Goal: Contribute content: Add original content to the website for others to see

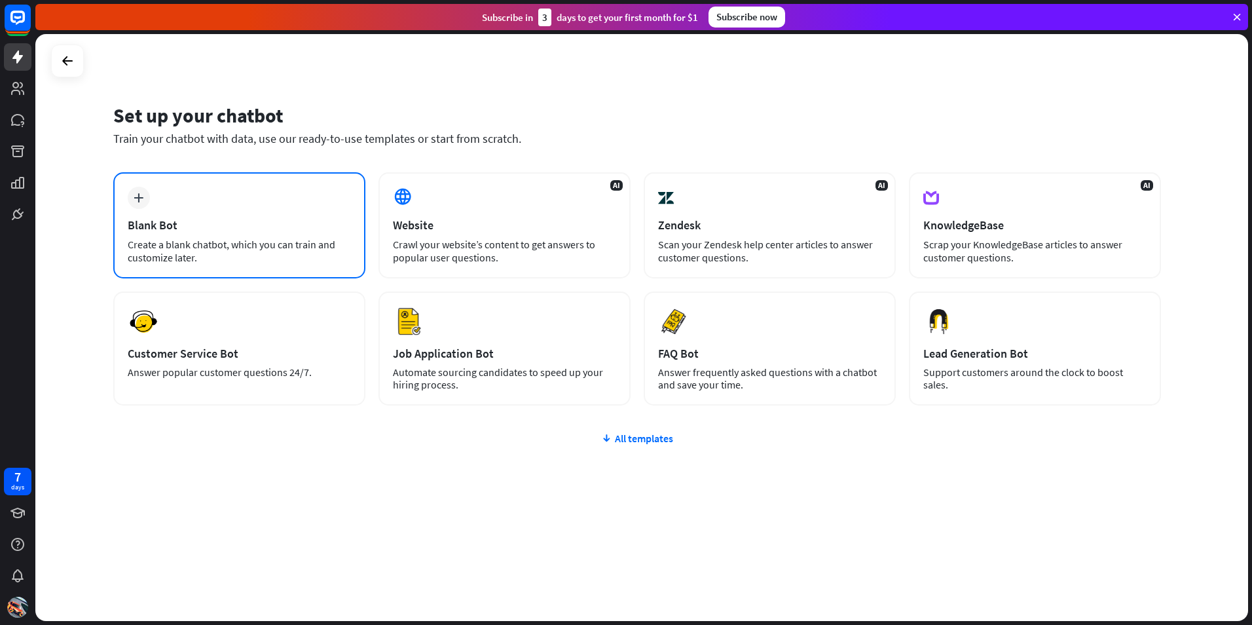
click at [252, 244] on div "Create a blank chatbot, which you can train and customize later." at bounding box center [239, 251] width 223 height 26
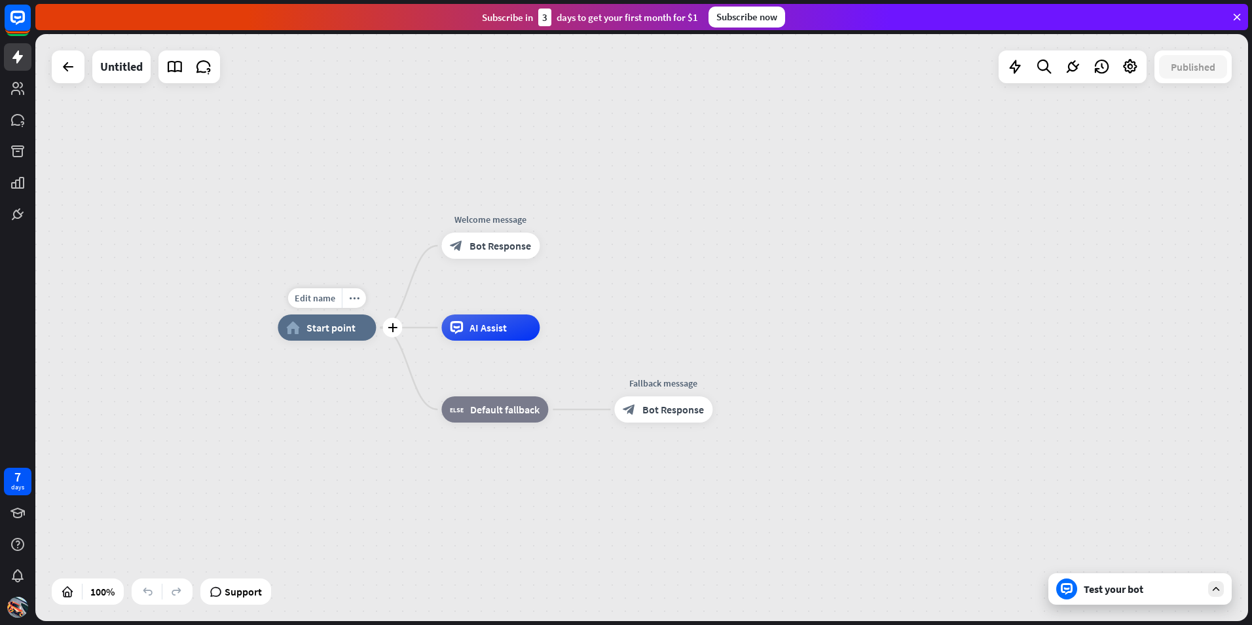
click at [325, 328] on span "Start point" at bounding box center [330, 327] width 49 height 13
click at [316, 314] on div "Edit name more_horiz plus home_2 Start point" at bounding box center [327, 327] width 98 height 26
click at [313, 303] on span "Edit name" at bounding box center [315, 298] width 41 height 12
type input "**********"
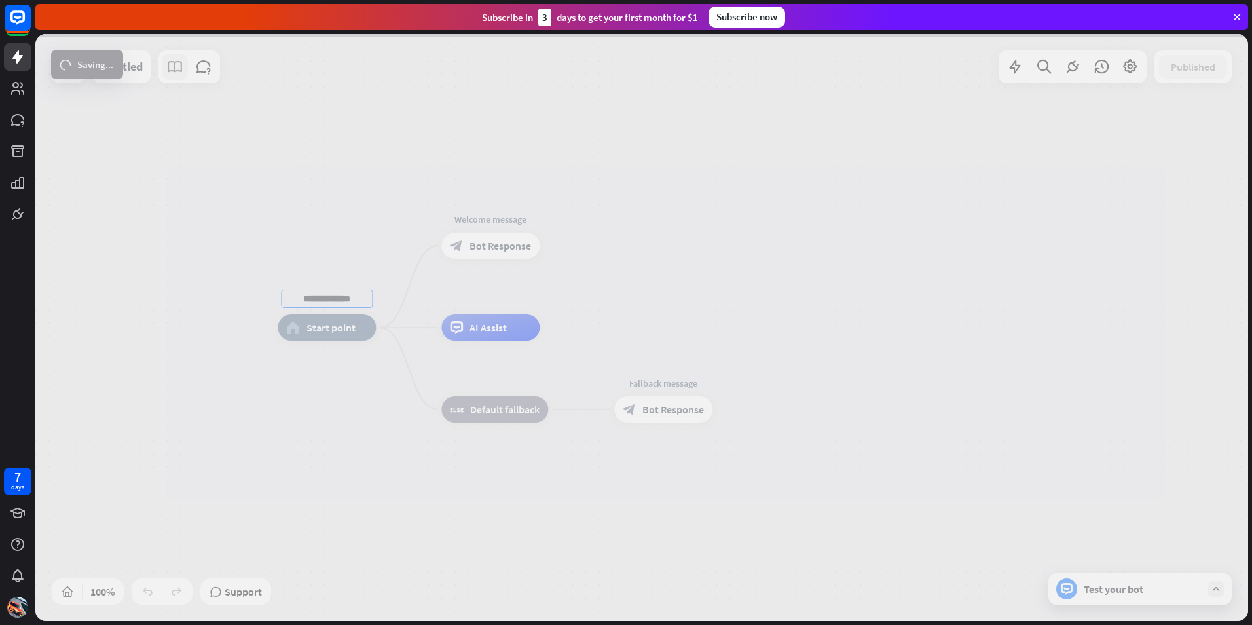
click at [168, 66] on div "**********" at bounding box center [641, 327] width 1213 height 587
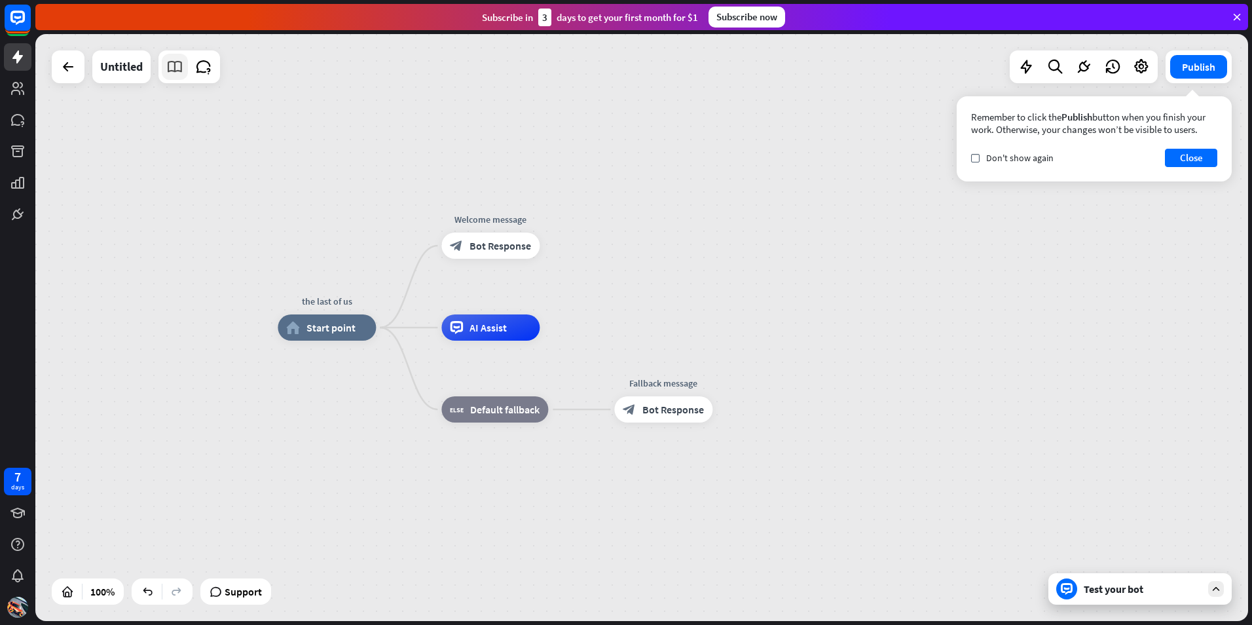
click at [179, 73] on icon at bounding box center [174, 66] width 17 height 17
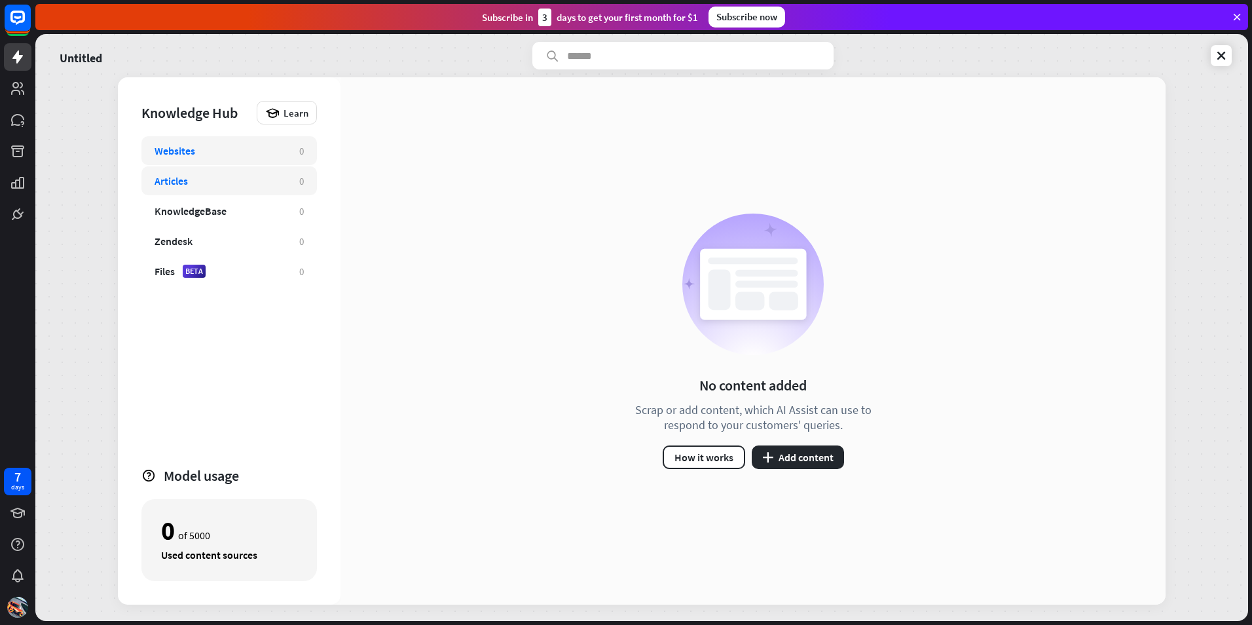
click at [203, 171] on div "Articles 0" at bounding box center [228, 180] width 175 height 29
click at [785, 468] on button "plus Add content" at bounding box center [798, 457] width 92 height 24
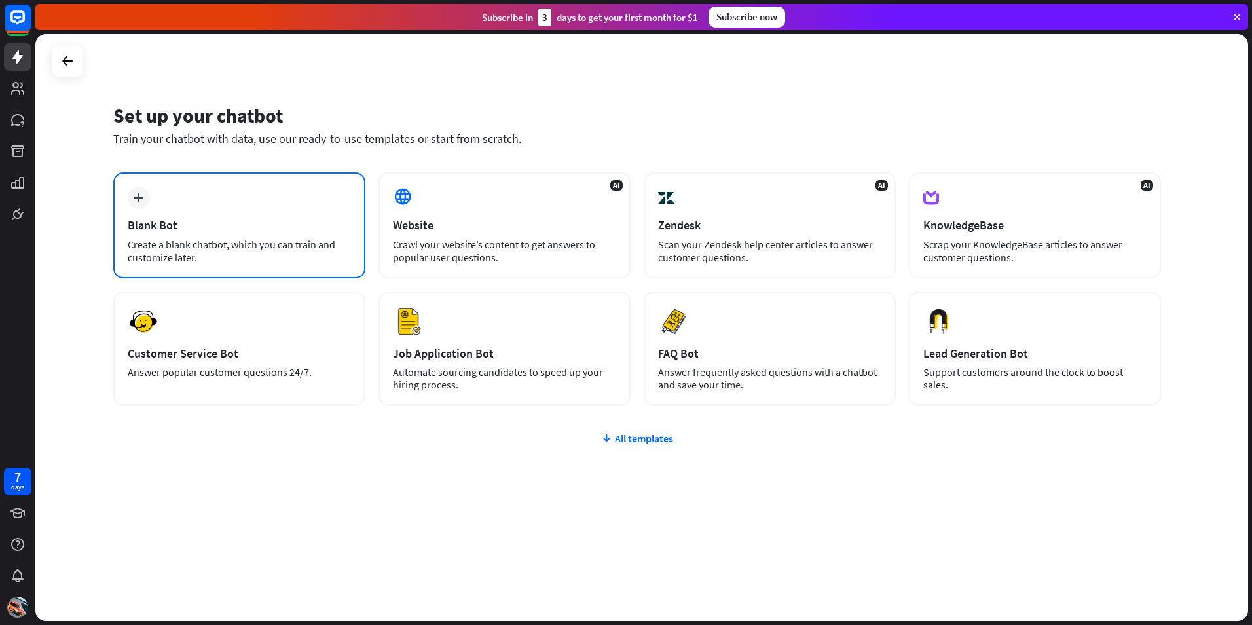
click at [213, 208] on div "plus Blank Bot Create a blank chatbot, which you can train and customize later." at bounding box center [239, 225] width 252 height 106
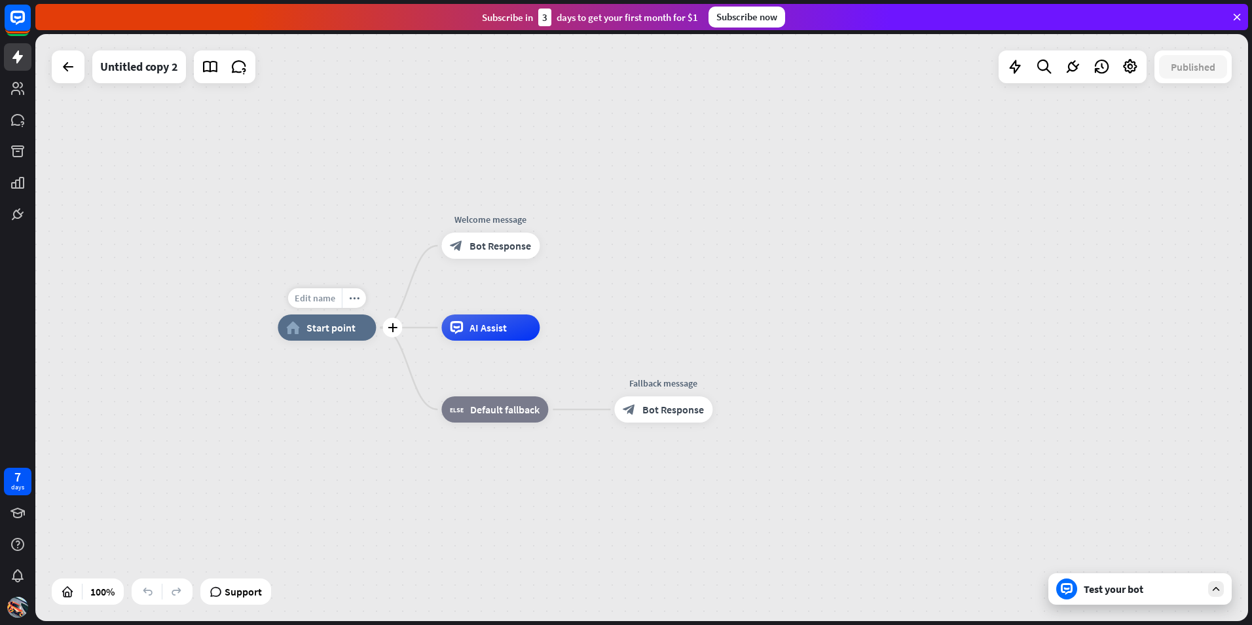
click at [327, 299] on span "Edit name" at bounding box center [315, 298] width 41 height 12
type input "**********"
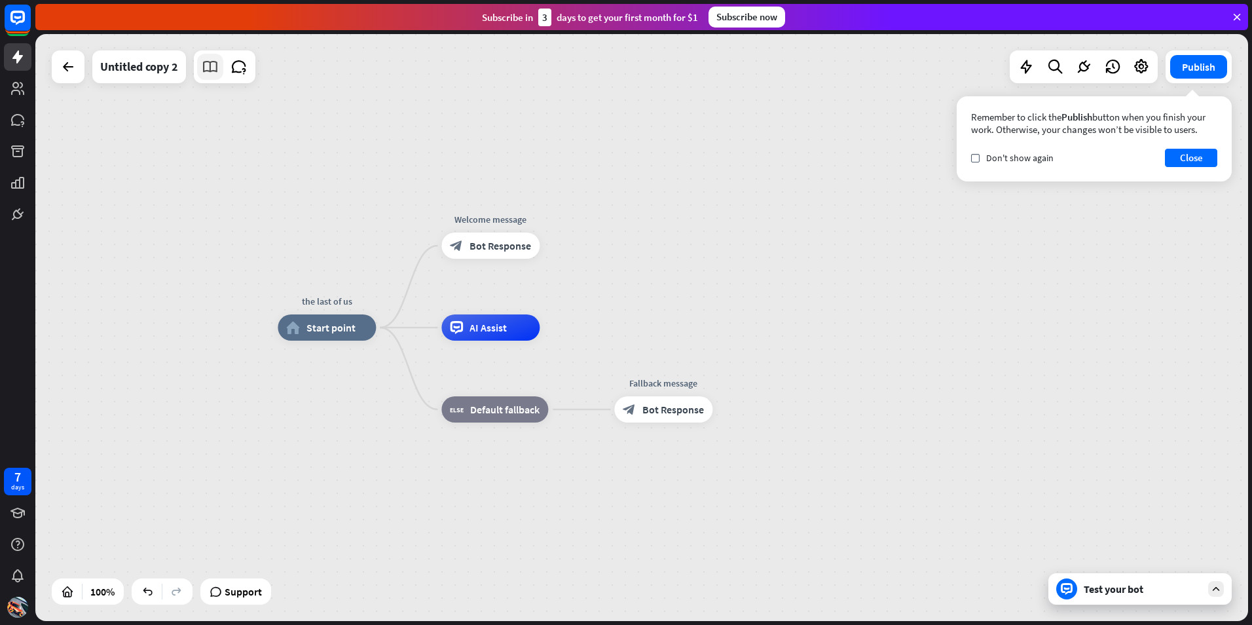
click at [208, 65] on icon at bounding box center [210, 66] width 17 height 17
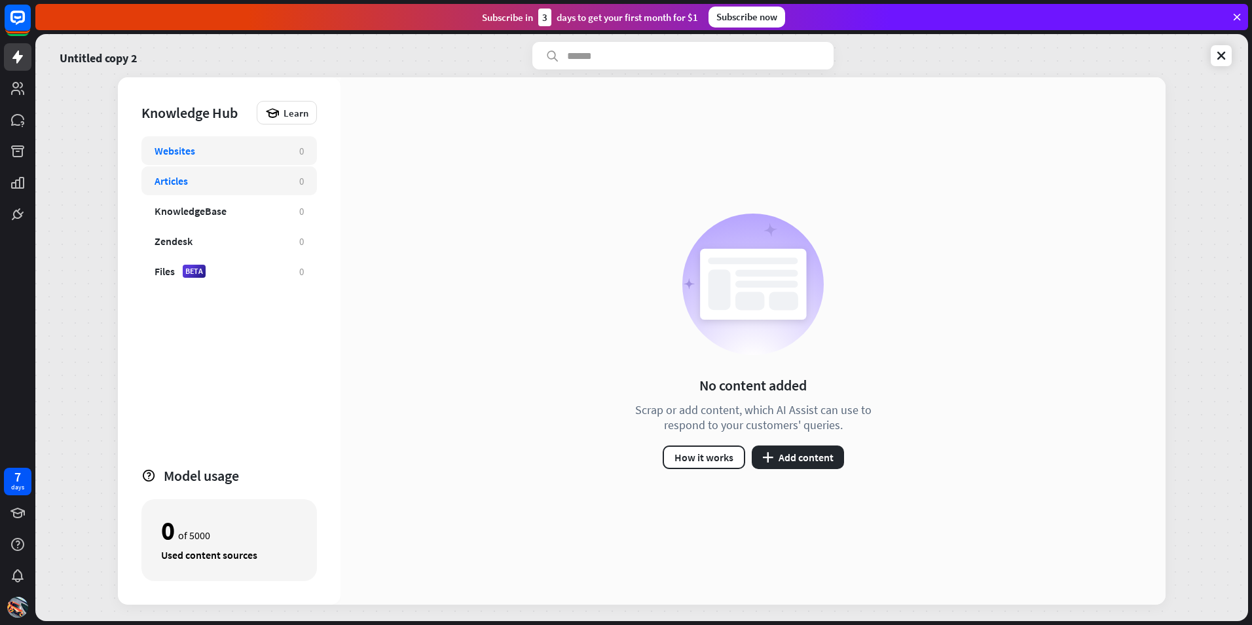
click at [191, 185] on div "Articles" at bounding box center [221, 180] width 132 height 13
click at [767, 455] on icon "plus" at bounding box center [767, 457] width 11 height 10
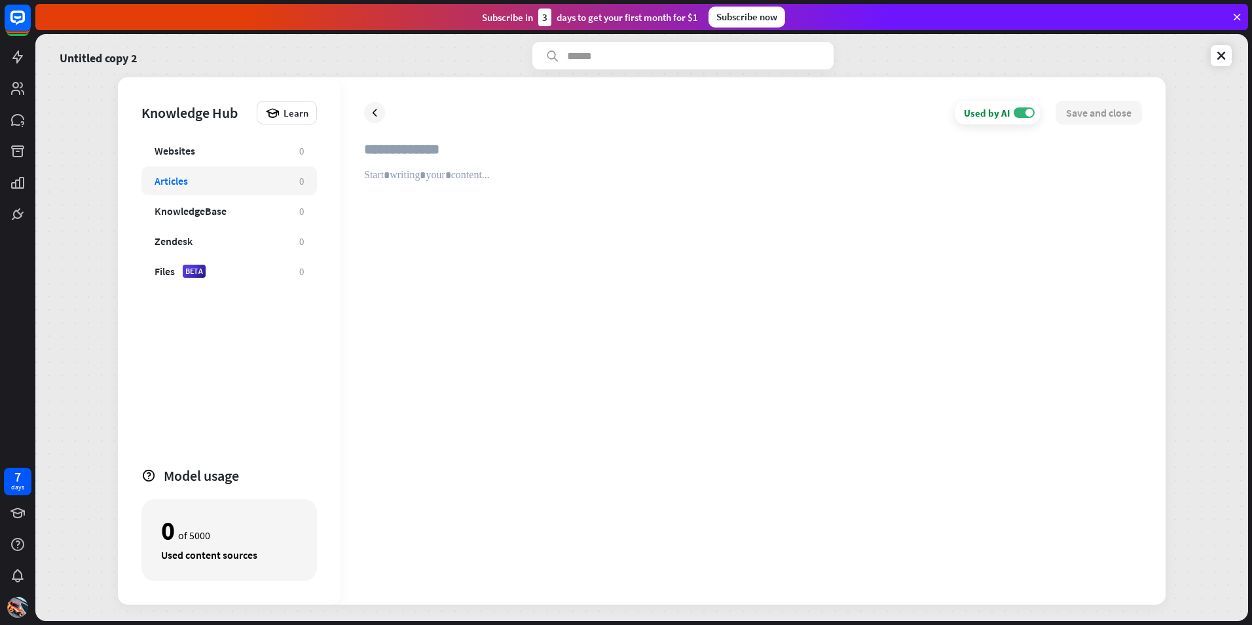
click at [392, 148] on input "text" at bounding box center [753, 154] width 778 height 29
drag, startPoint x: 392, startPoint y: 148, endPoint x: 471, endPoint y: 117, distance: 85.2
drag, startPoint x: 471, startPoint y: 117, endPoint x: 420, endPoint y: 180, distance: 81.1
click at [420, 180] on div at bounding box center [753, 375] width 778 height 412
click at [418, 168] on input "text" at bounding box center [753, 154] width 778 height 29
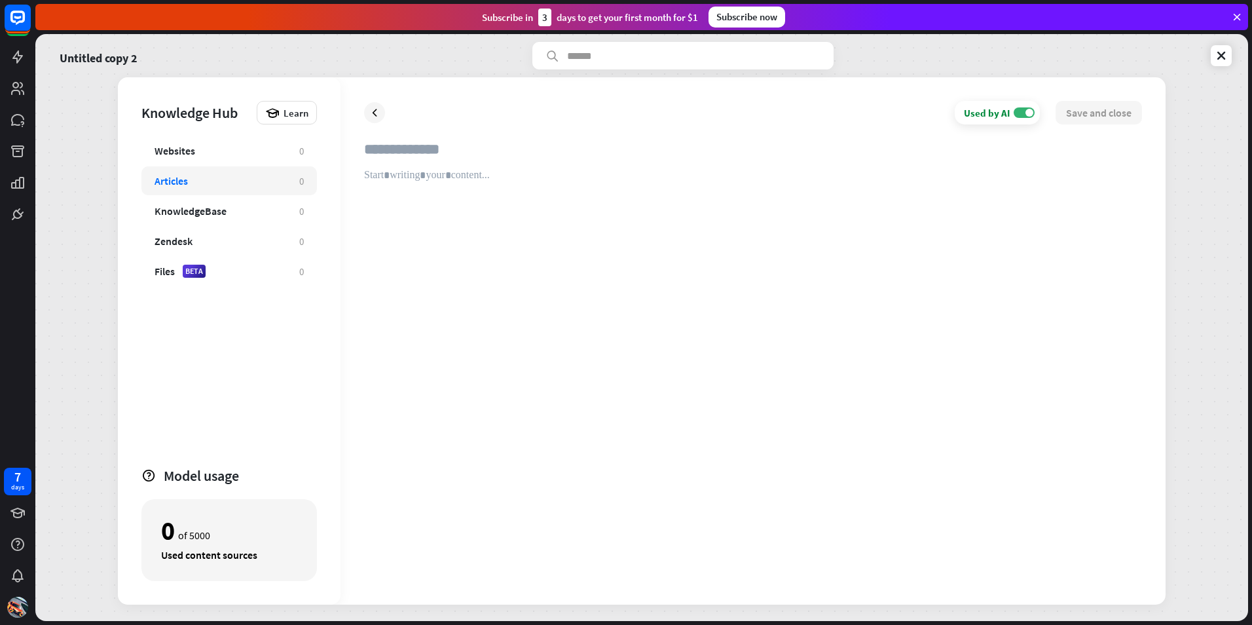
drag, startPoint x: 418, startPoint y: 168, endPoint x: 365, endPoint y: 306, distance: 148.6
click at [365, 306] on div at bounding box center [753, 375] width 778 height 412
drag, startPoint x: 407, startPoint y: 132, endPoint x: 694, endPoint y: 244, distance: 308.5
click at [694, 244] on div at bounding box center [753, 375] width 778 height 412
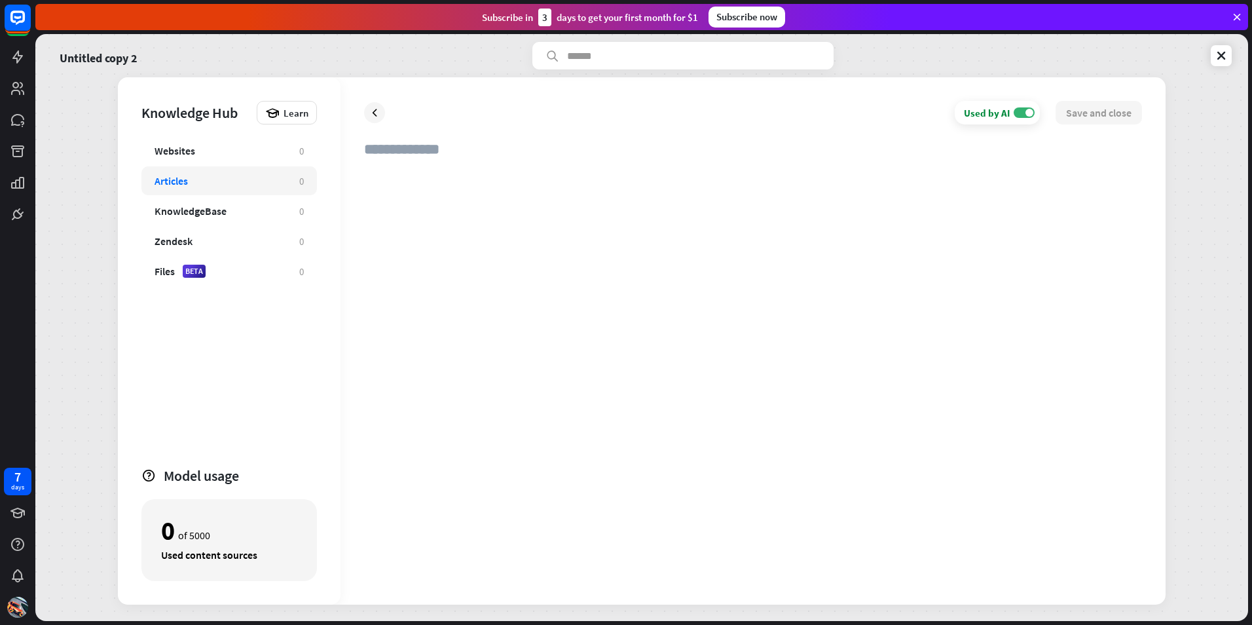
drag, startPoint x: 393, startPoint y: 179, endPoint x: 364, endPoint y: 192, distance: 31.4
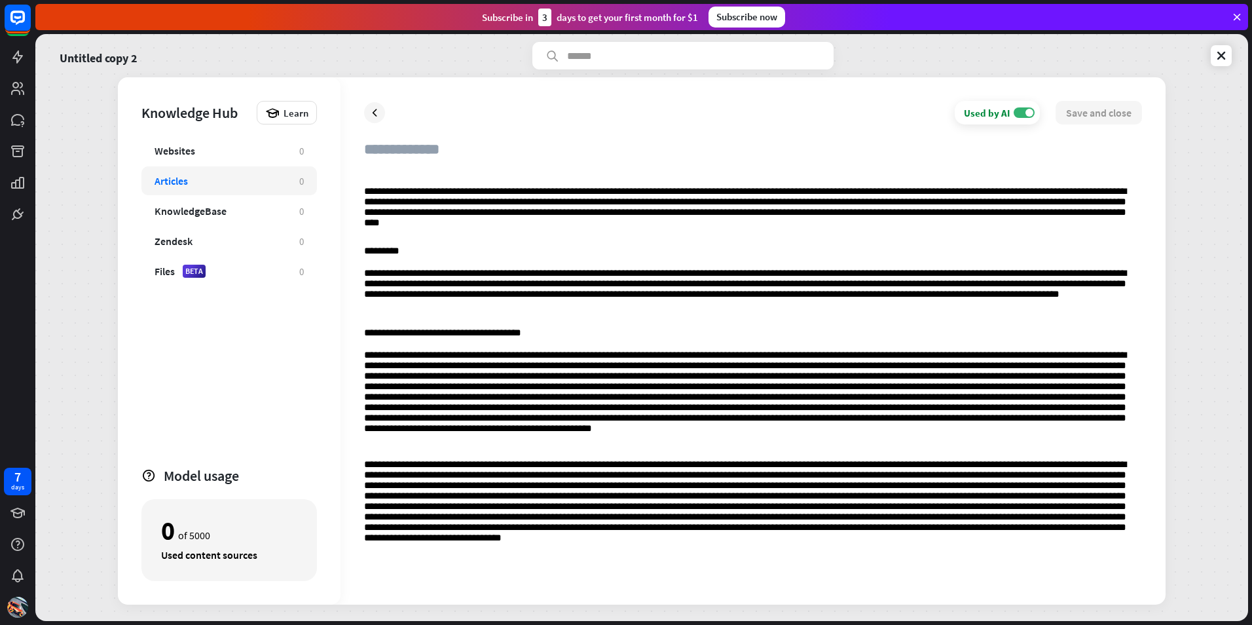
scroll to position [209, 0]
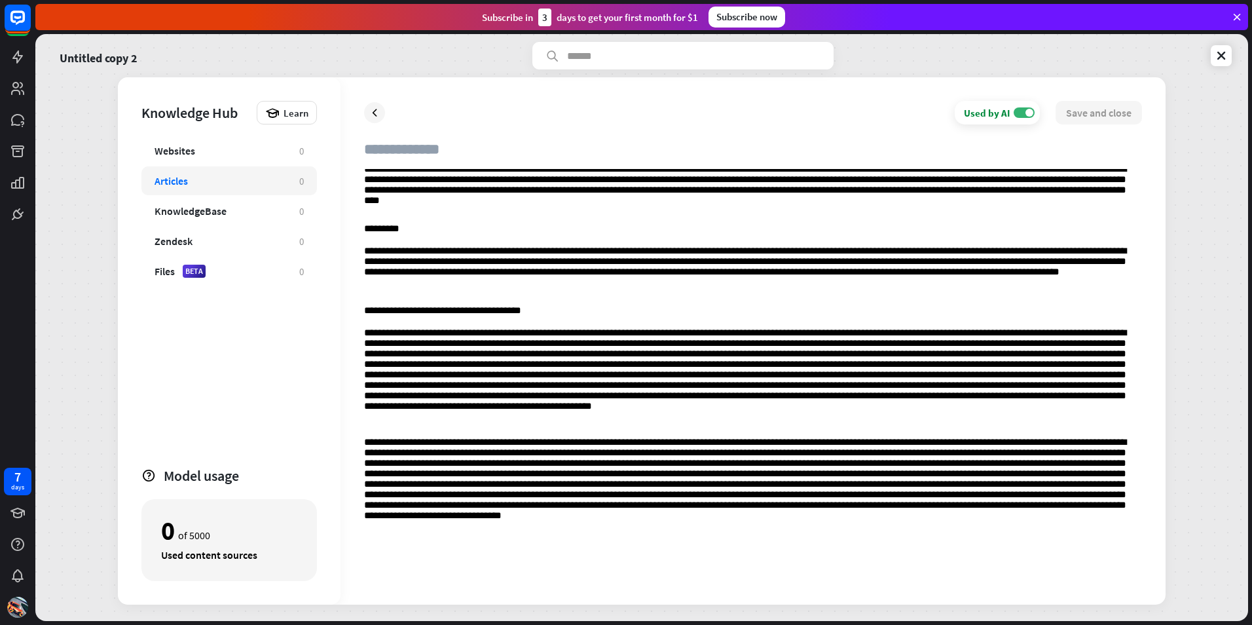
drag, startPoint x: 362, startPoint y: 598, endPoint x: 670, endPoint y: 568, distance: 309.8
click at [670, 568] on div "**********" at bounding box center [753, 268] width 778 height 617
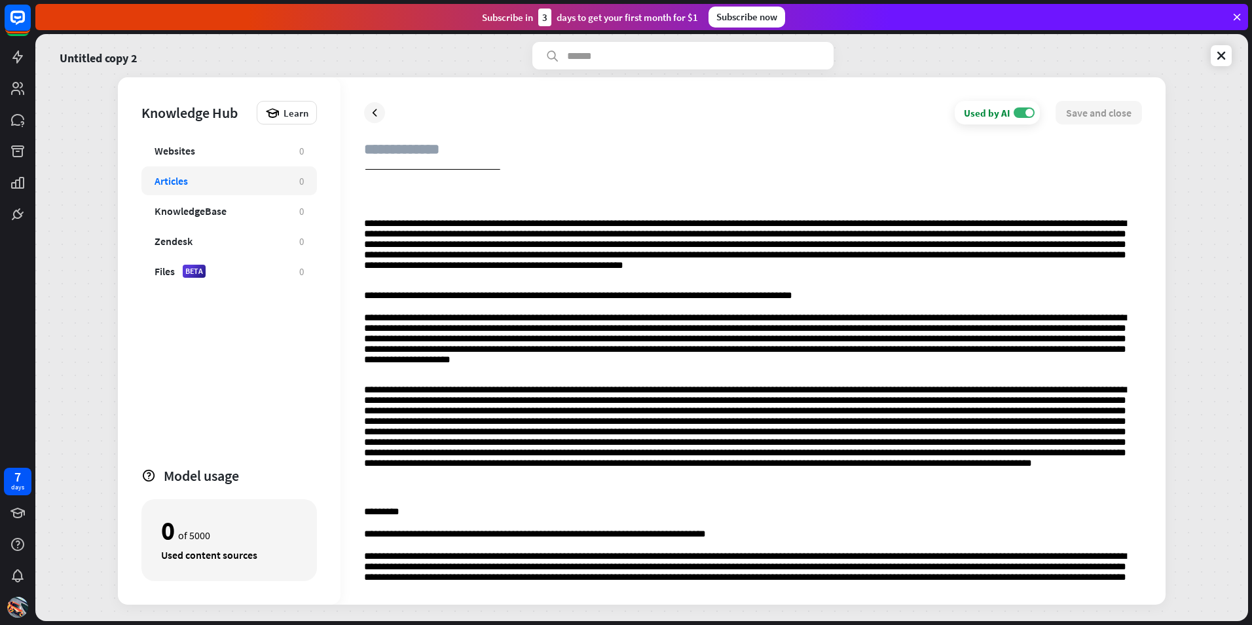
scroll to position [589, 0]
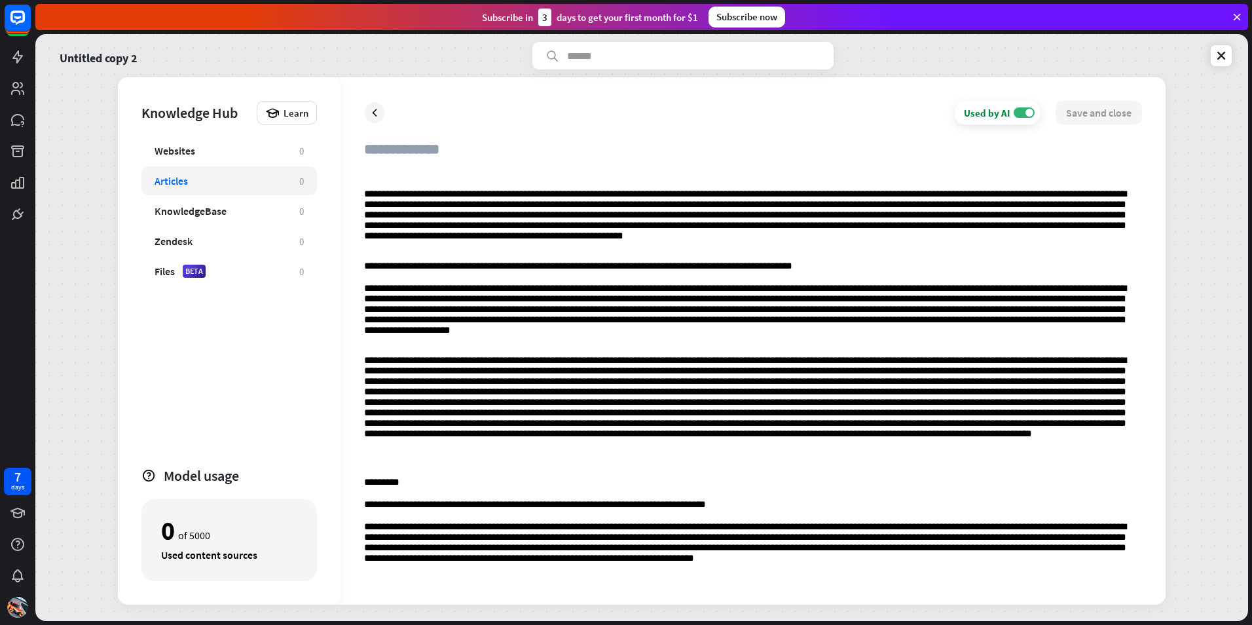
click at [503, 278] on div "**********" at bounding box center [753, 76] width 778 height 989
click at [388, 145] on input "text" at bounding box center [753, 154] width 778 height 29
type input "**********"
click at [1108, 113] on button "Save and close" at bounding box center [1098, 113] width 86 height 24
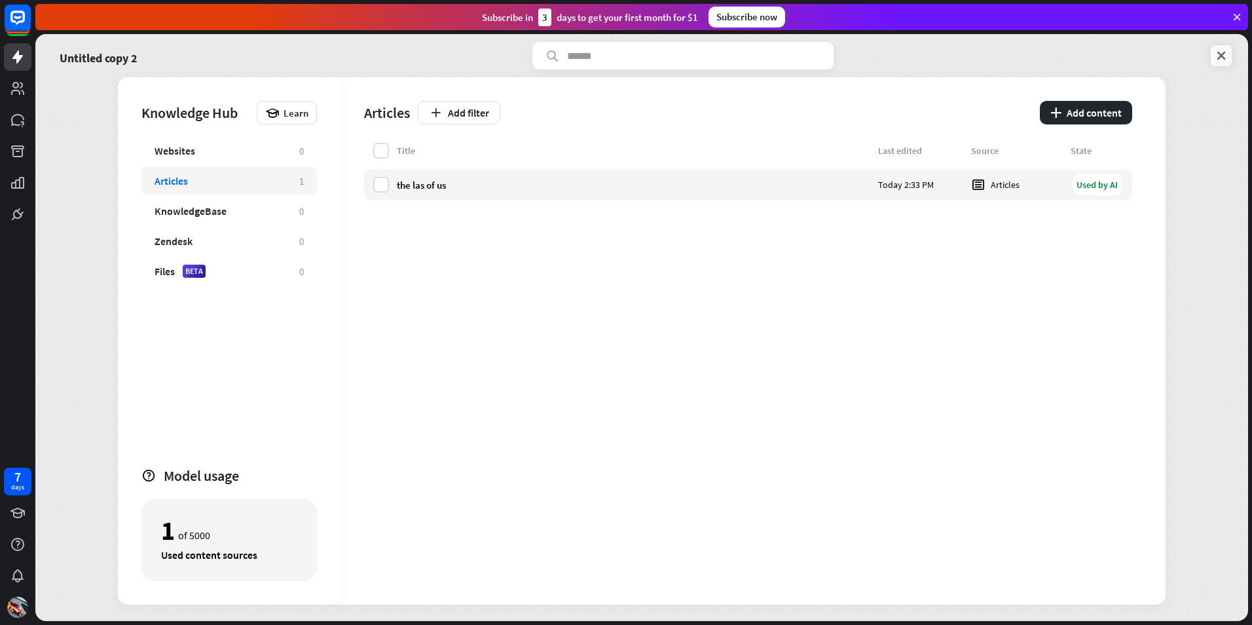
click at [1216, 51] on icon at bounding box center [1220, 55] width 13 height 13
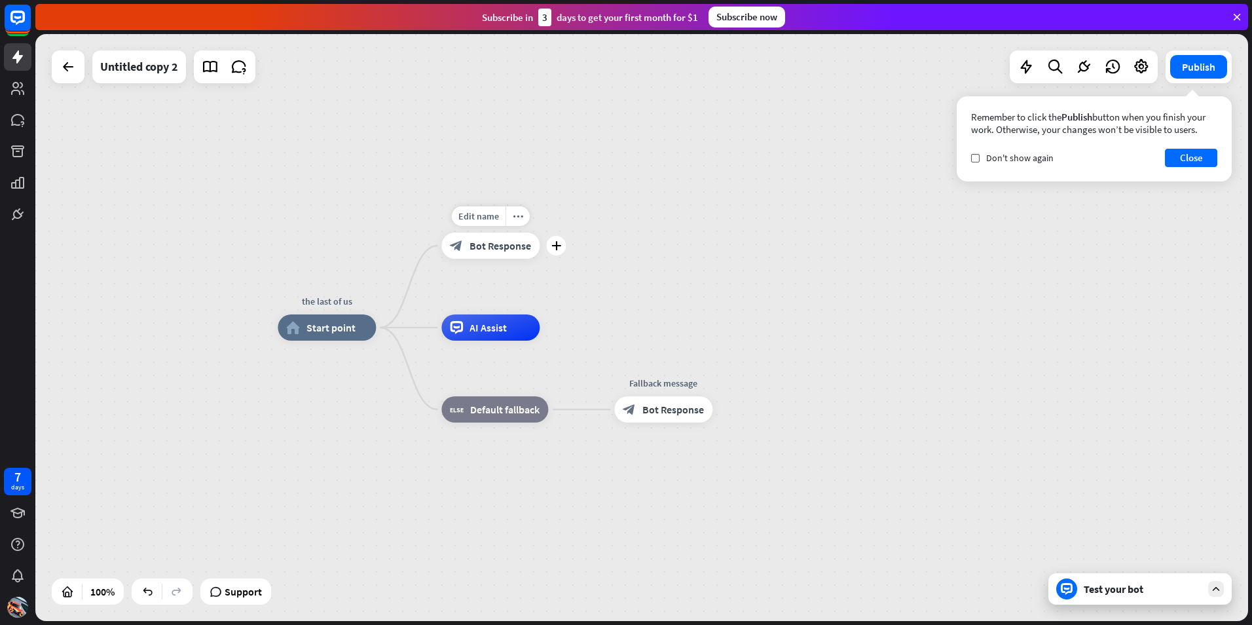
click at [476, 254] on div "block_bot_response Bot Response" at bounding box center [490, 245] width 98 height 26
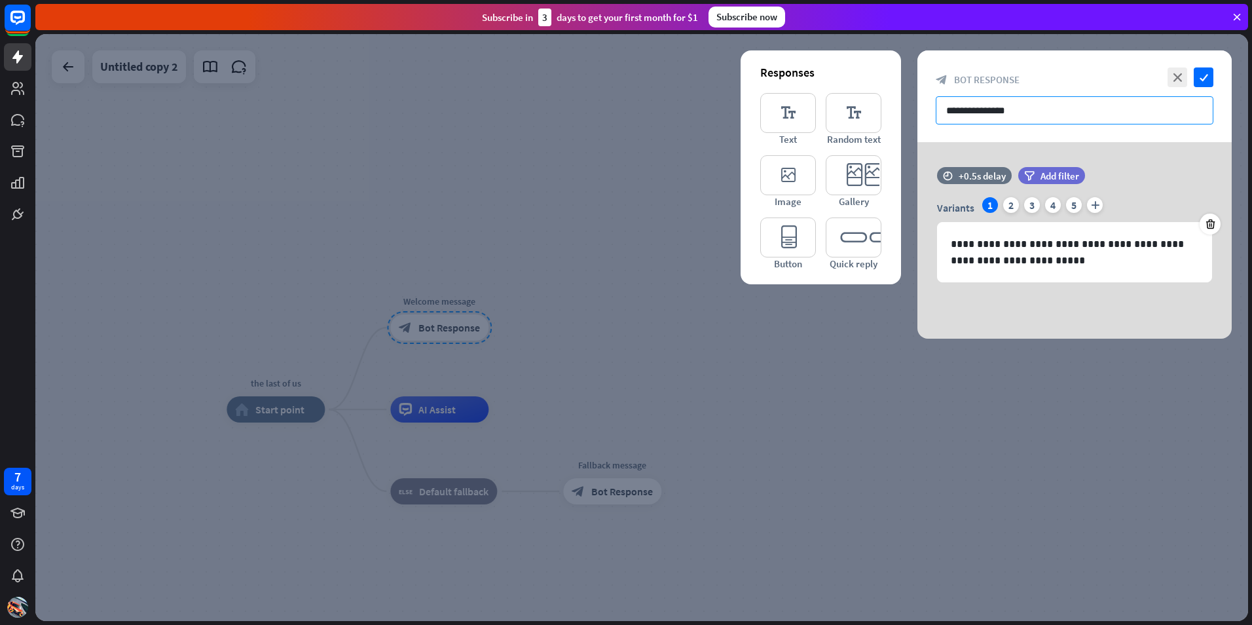
click at [1073, 119] on input "**********" at bounding box center [1075, 110] width 278 height 28
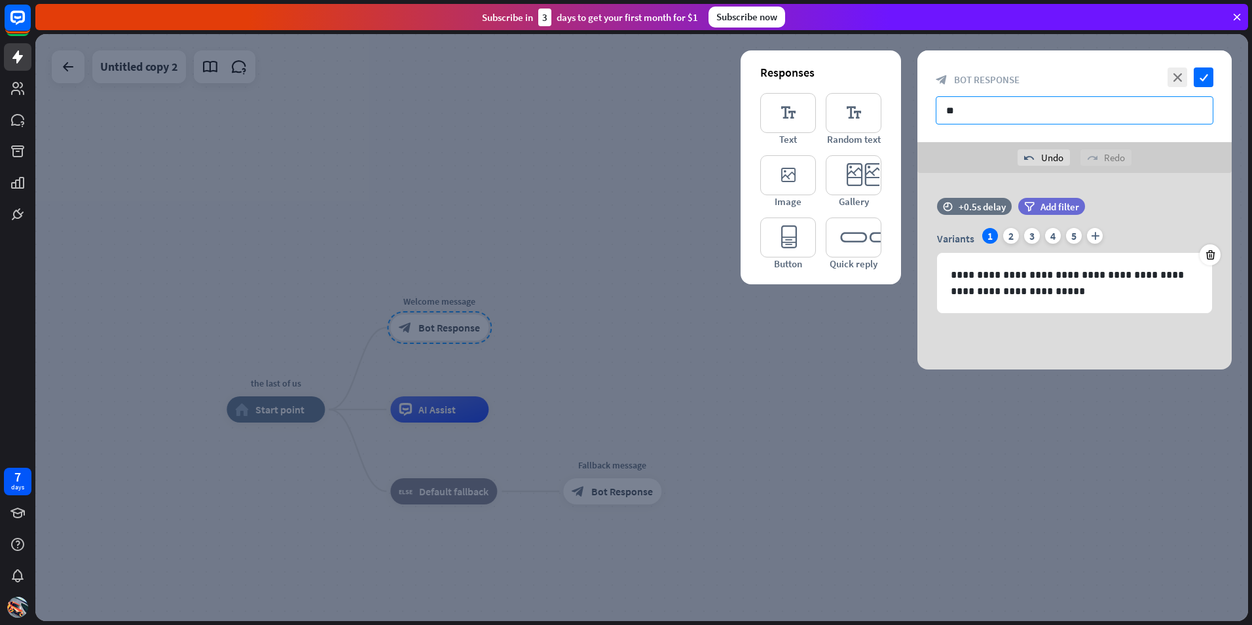
type input "*"
type input "**********"
click at [1203, 76] on icon "check" at bounding box center [1204, 77] width 20 height 20
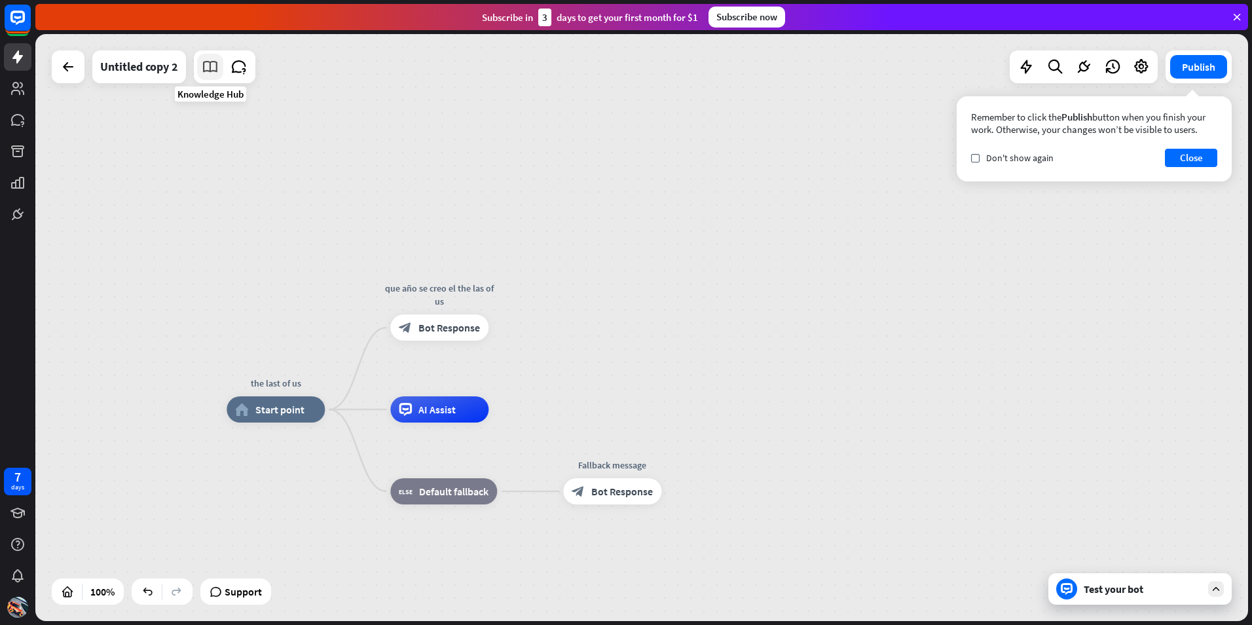
click at [207, 65] on icon at bounding box center [210, 66] width 17 height 17
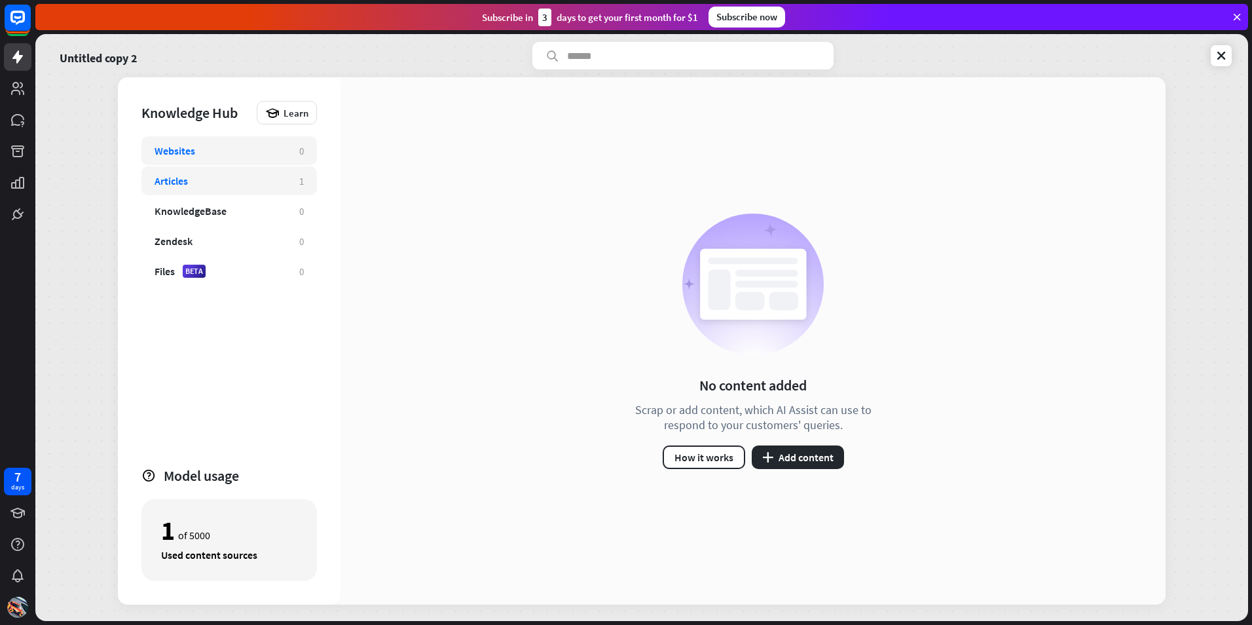
click at [230, 189] on div "Articles 1" at bounding box center [228, 180] width 175 height 29
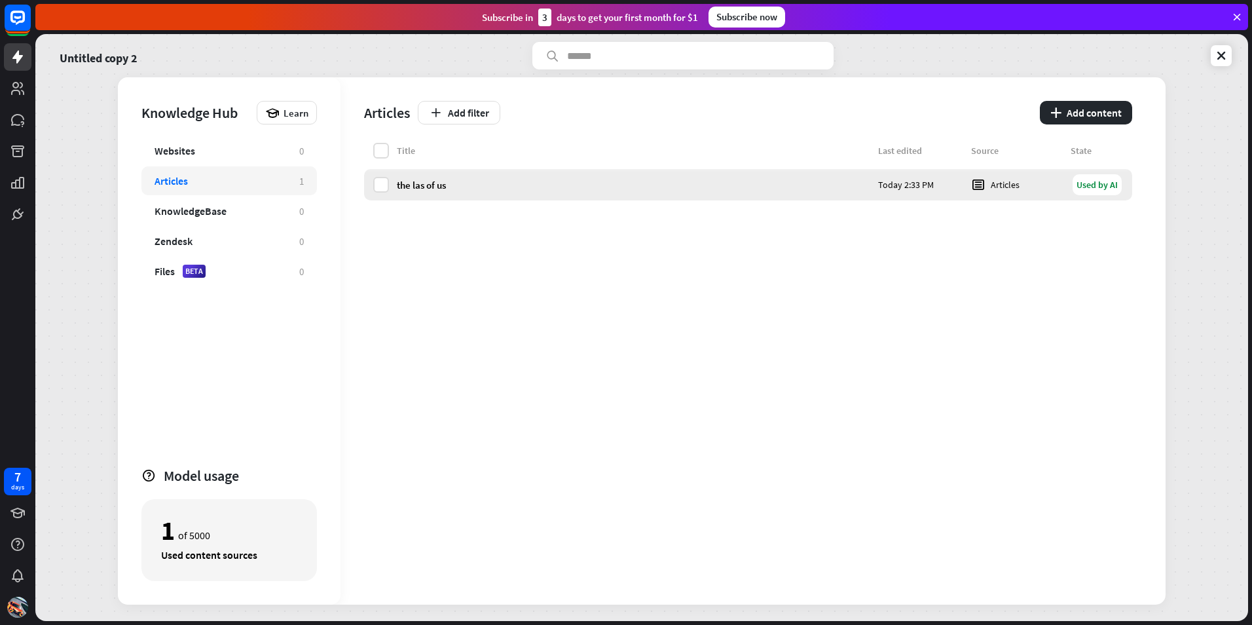
click at [943, 187] on div "Today 2:33 PM" at bounding box center [920, 185] width 85 height 12
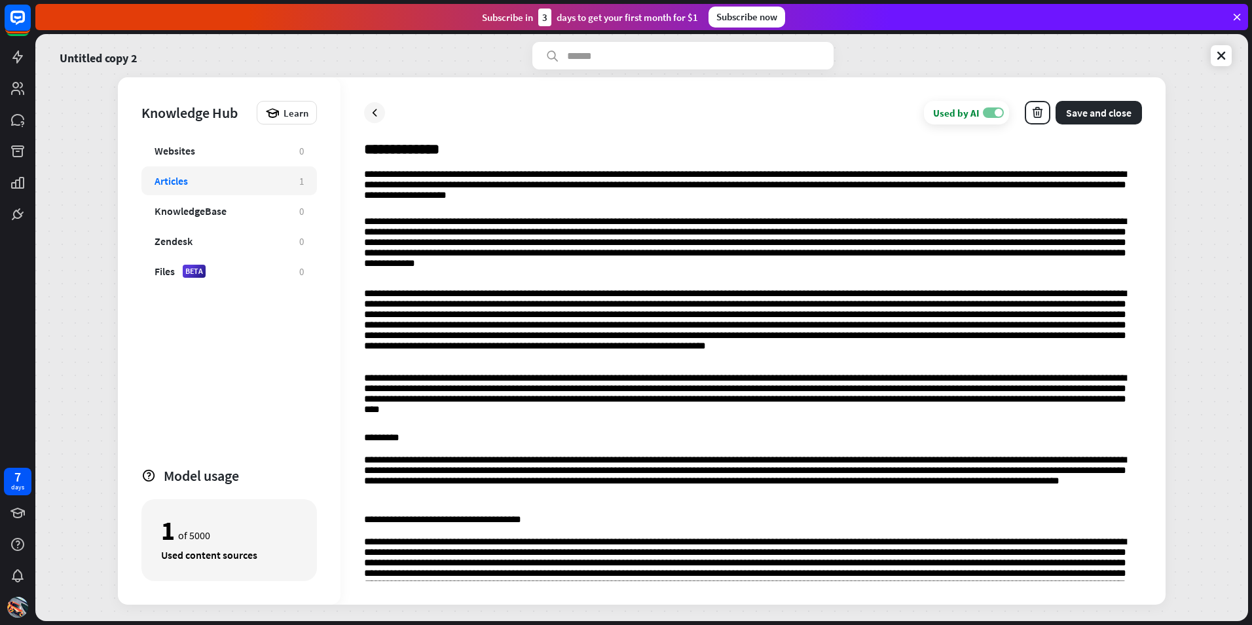
click at [988, 115] on label "ON" at bounding box center [993, 112] width 21 height 10
click at [988, 115] on span at bounding box center [988, 113] width 8 height 8
click at [1093, 119] on button "Save and close" at bounding box center [1098, 113] width 86 height 24
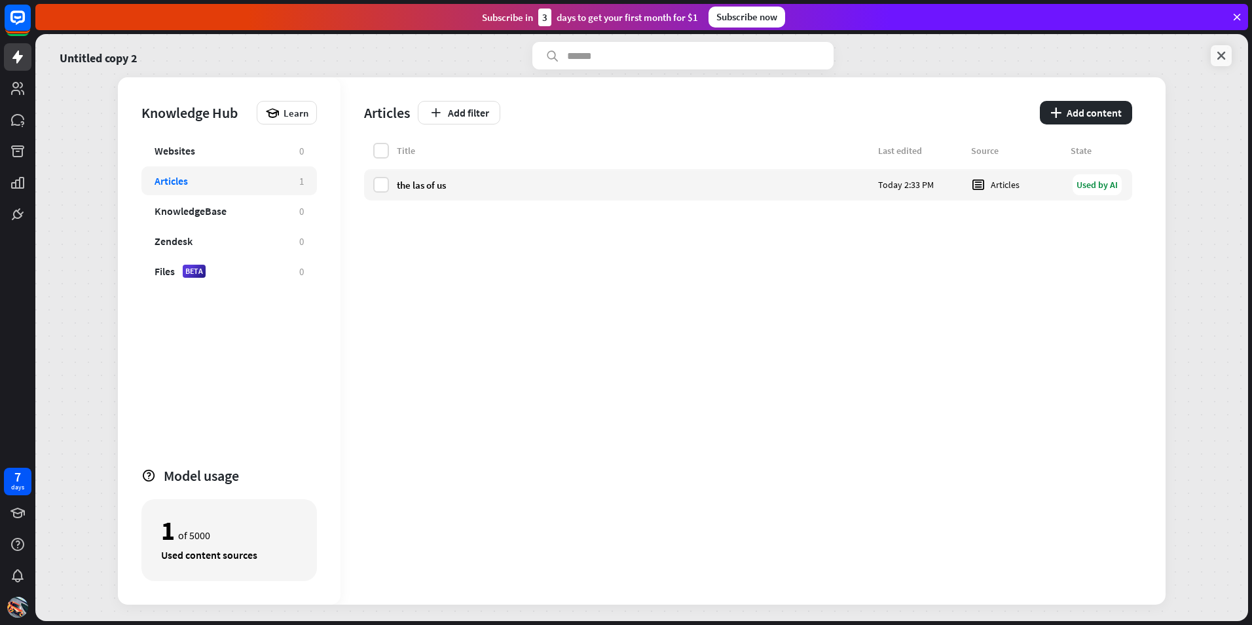
click at [1222, 62] on link at bounding box center [1221, 55] width 21 height 21
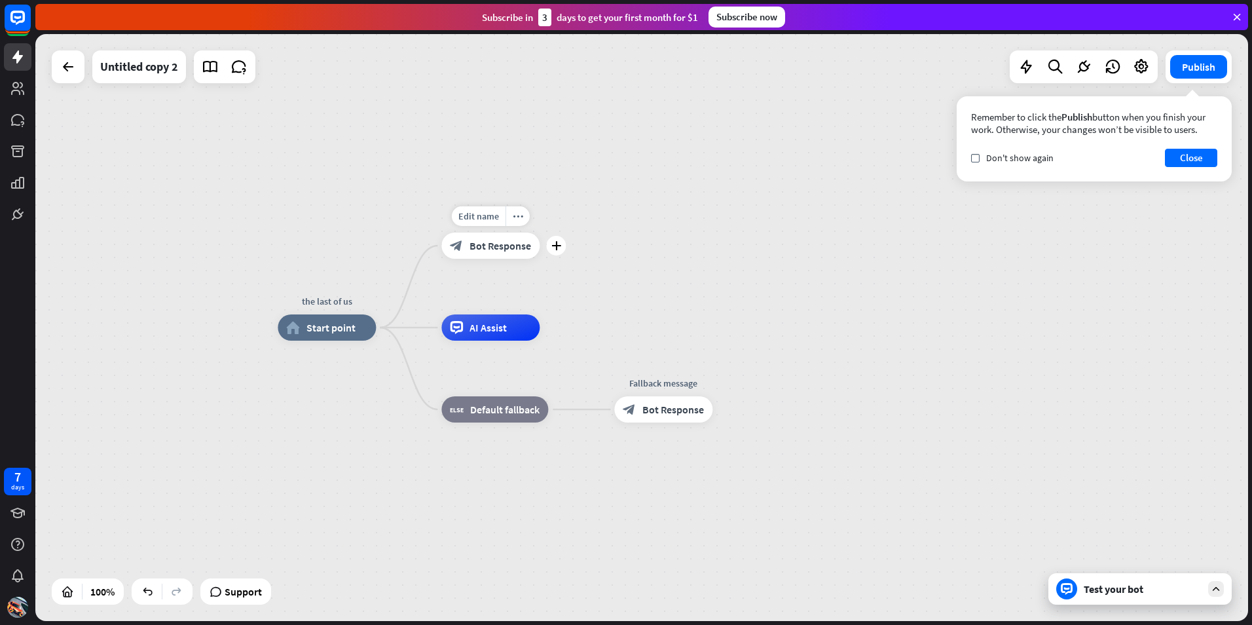
click at [492, 248] on span "Bot Response" at bounding box center [500, 245] width 62 height 13
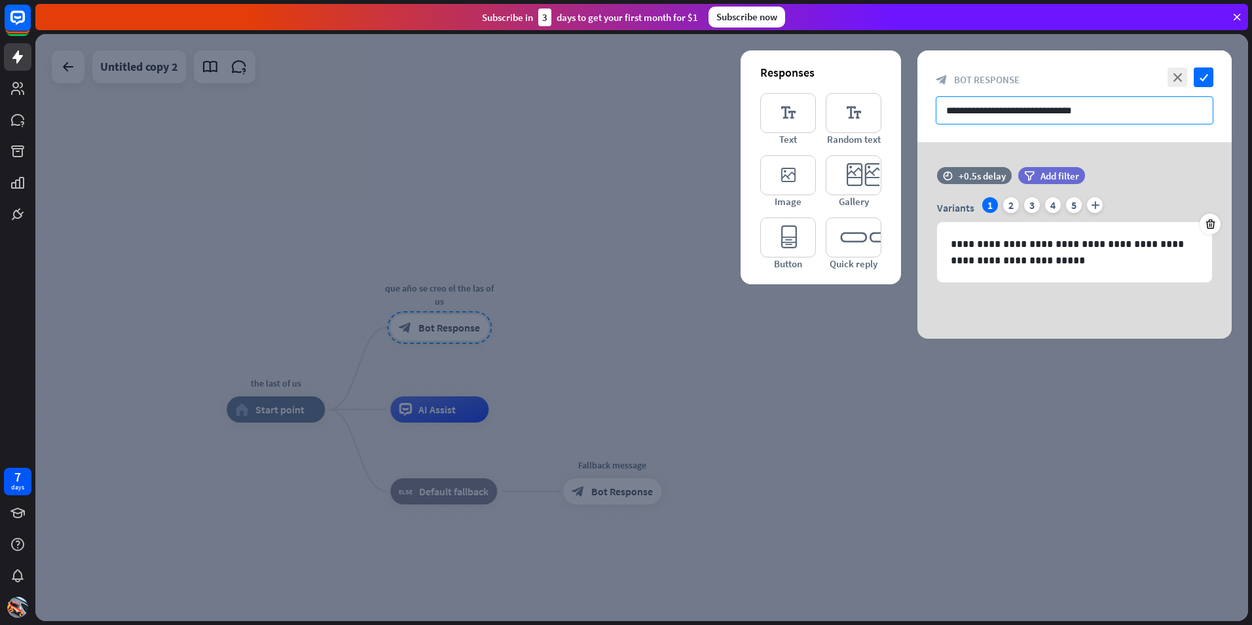
click at [1108, 114] on input "**********" at bounding box center [1075, 110] width 278 height 28
click at [1104, 114] on input "**********" at bounding box center [1075, 110] width 278 height 28
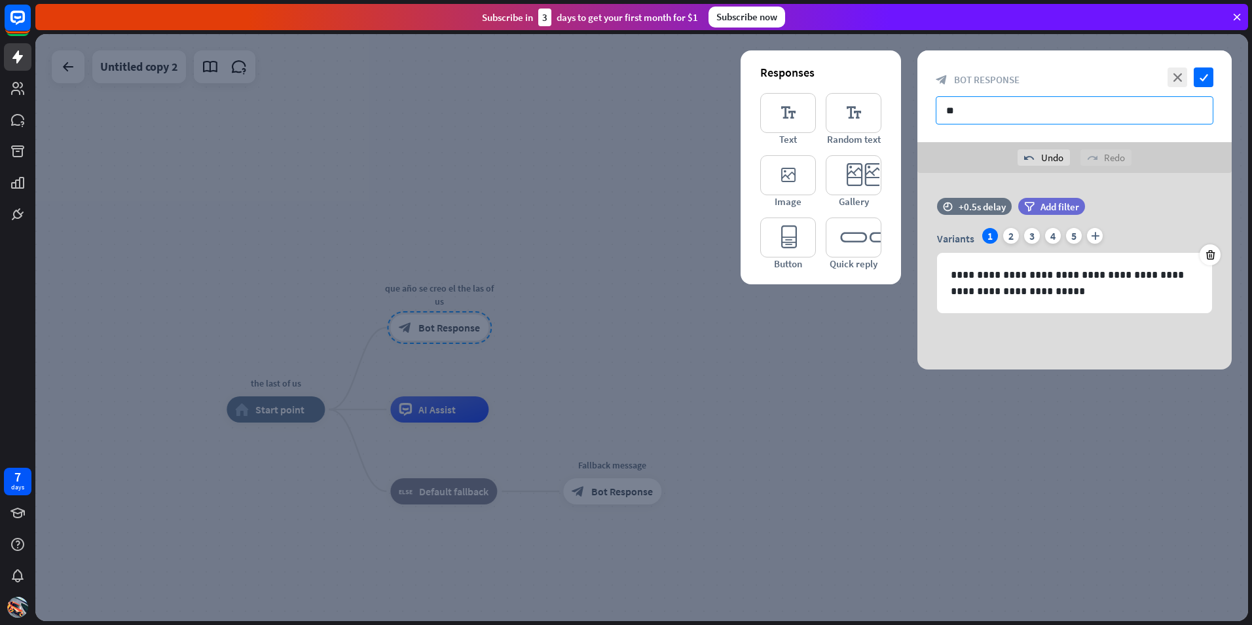
type input "*"
click at [1208, 80] on icon "check" at bounding box center [1204, 77] width 20 height 20
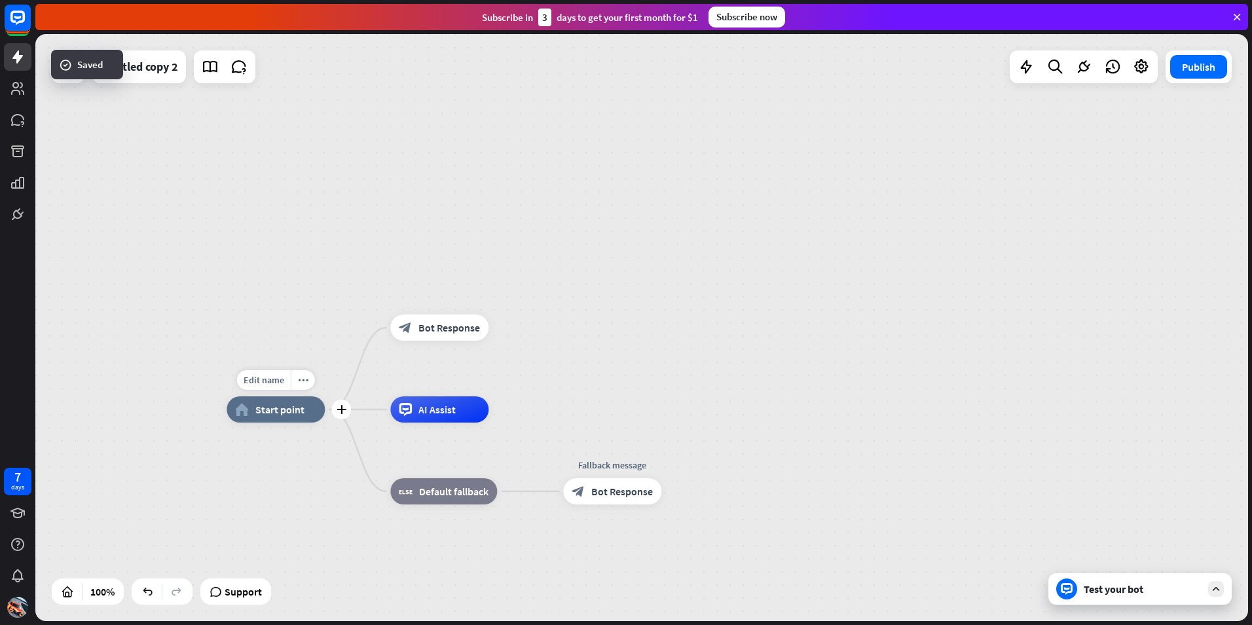
click at [278, 413] on span "Start point" at bounding box center [279, 409] width 49 height 13
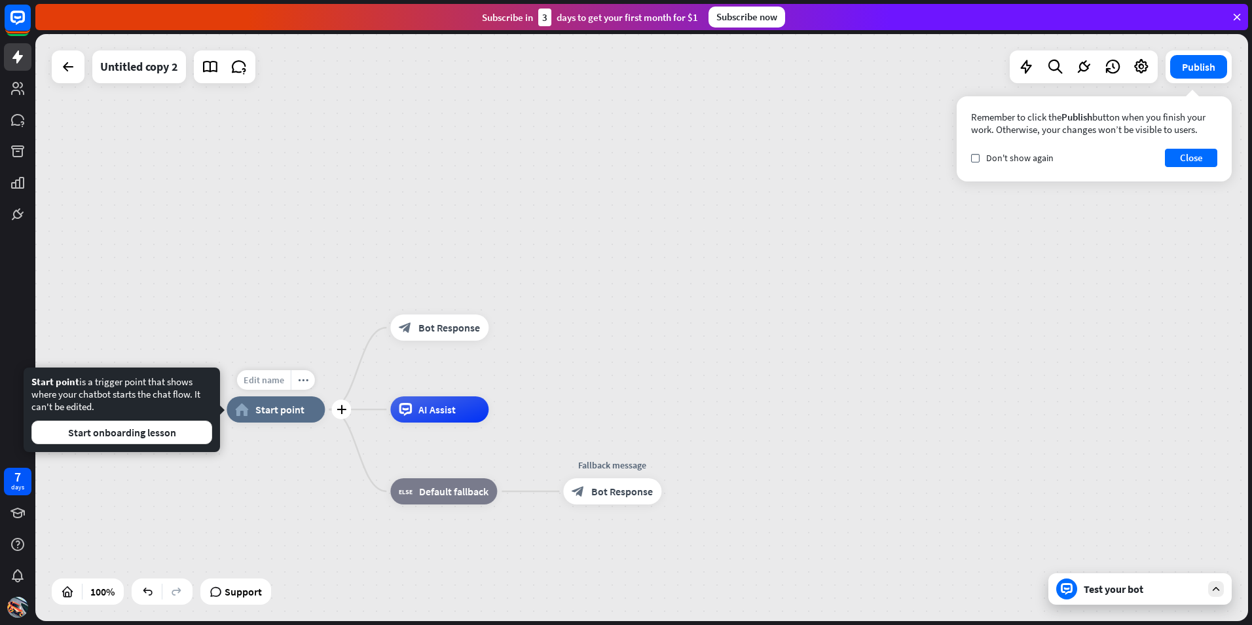
click at [274, 384] on span "Edit name" at bounding box center [264, 380] width 41 height 12
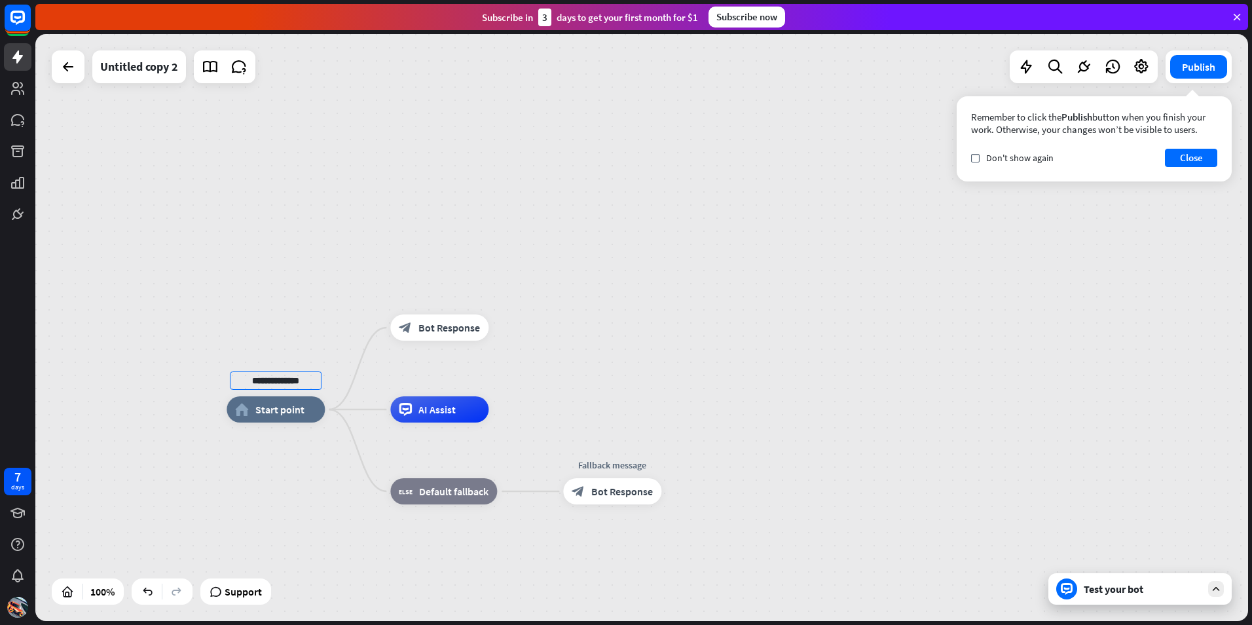
click at [318, 363] on div "**********" at bounding box center [641, 327] width 1213 height 587
click at [429, 460] on span "Edit name" at bounding box center [431, 462] width 41 height 12
click at [439, 326] on span "Bot Response" at bounding box center [449, 327] width 62 height 13
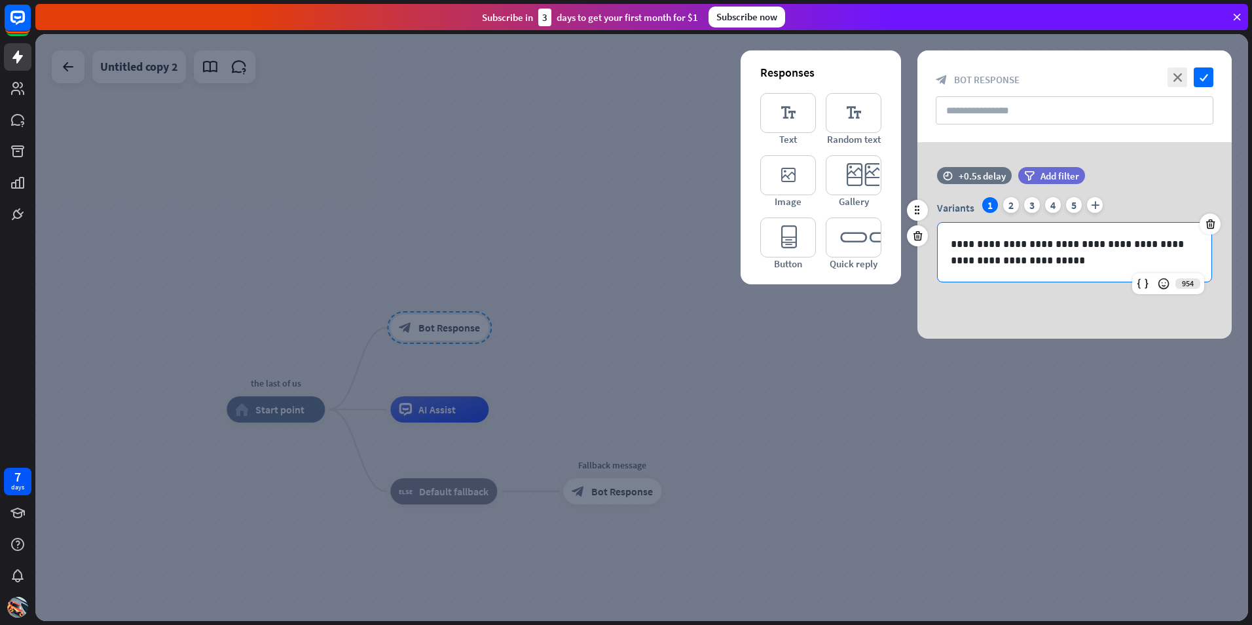
click at [1140, 257] on p "**********" at bounding box center [1074, 252] width 247 height 33
click at [634, 328] on div at bounding box center [641, 327] width 1213 height 587
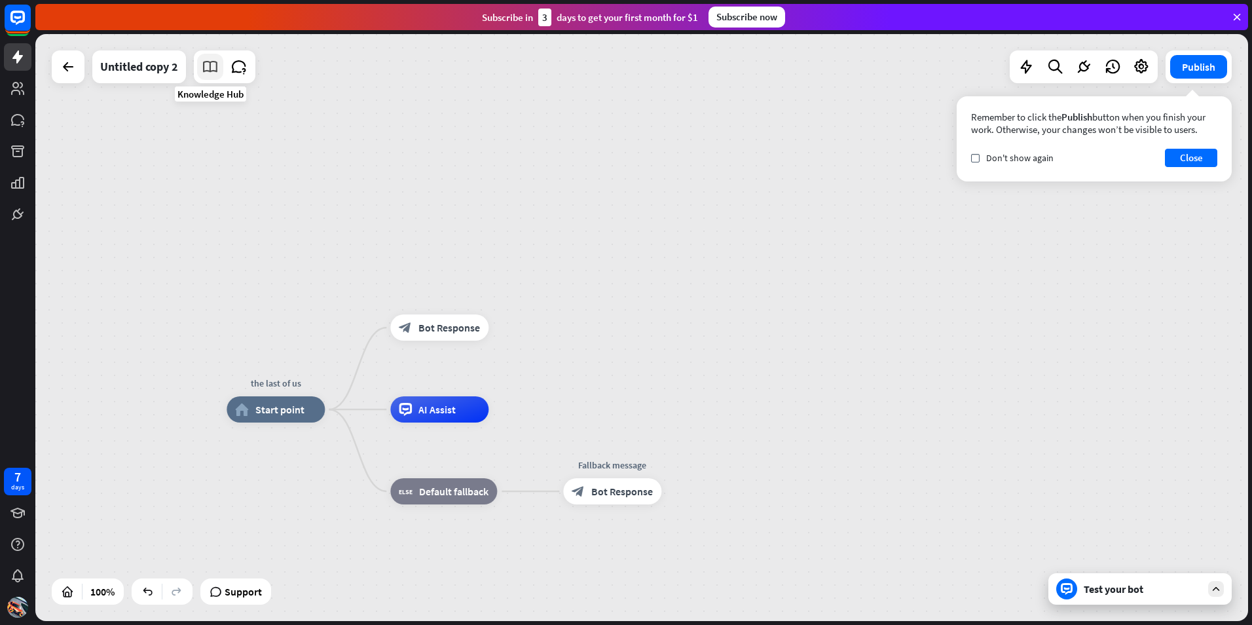
click at [211, 77] on link at bounding box center [210, 67] width 26 height 26
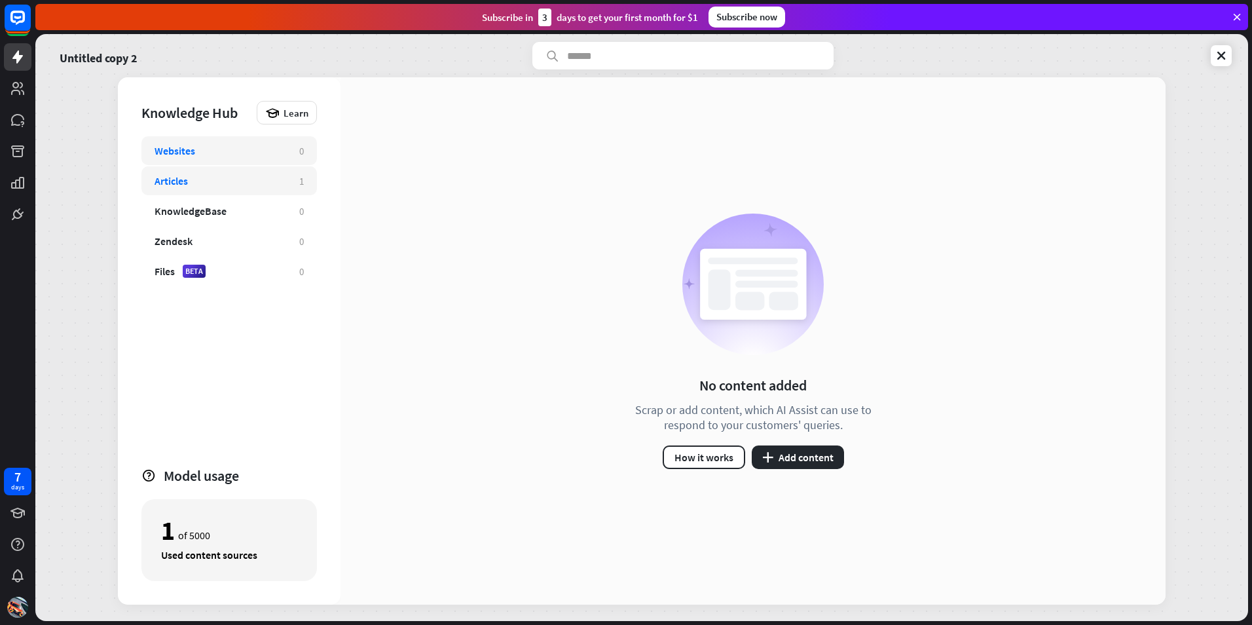
click at [166, 183] on div "Articles" at bounding box center [171, 180] width 33 height 13
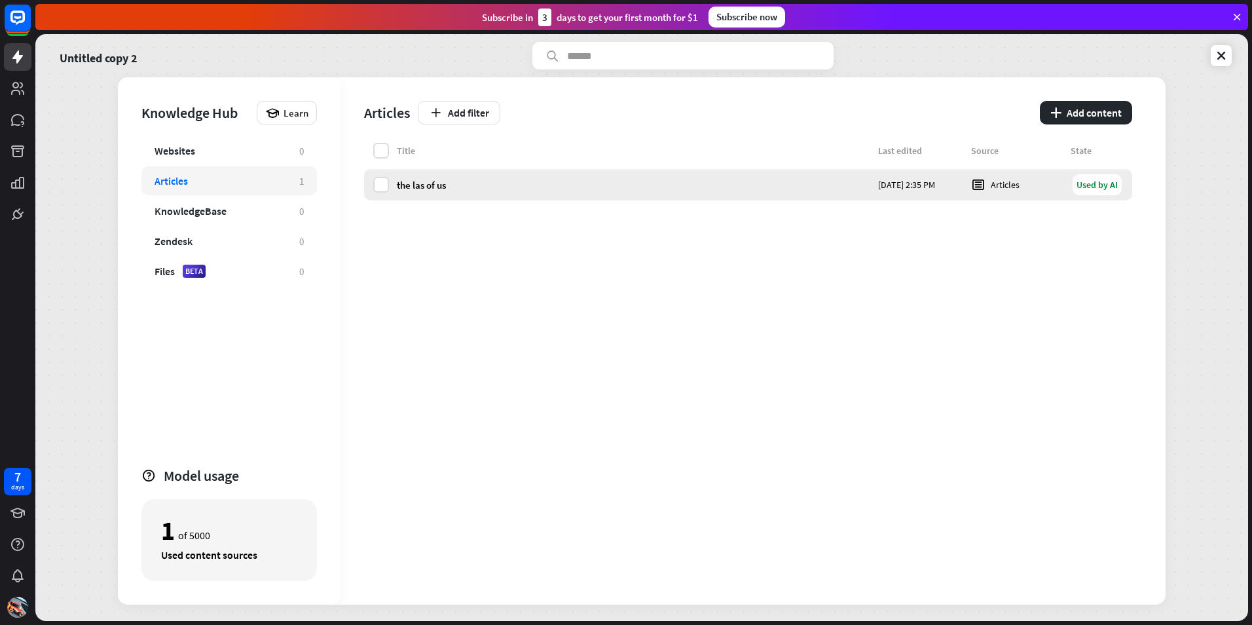
click at [987, 187] on div "Articles" at bounding box center [1017, 184] width 92 height 14
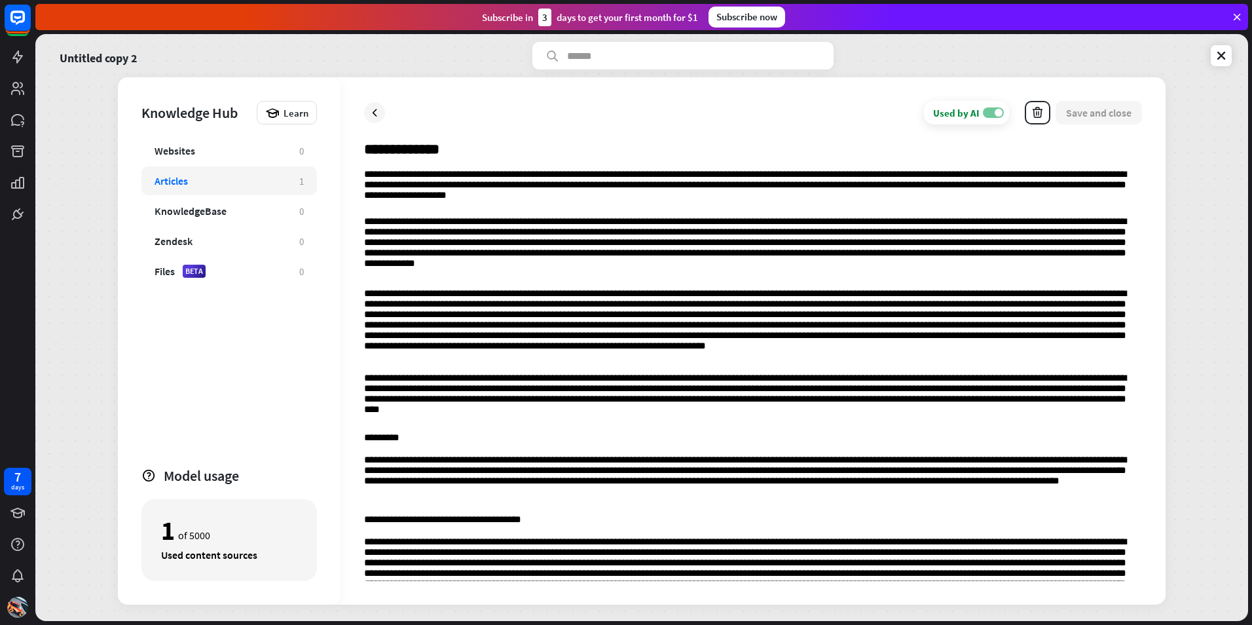
click at [985, 111] on label "ON" at bounding box center [993, 112] width 21 height 10
click at [985, 111] on span at bounding box center [988, 113] width 8 height 8
click at [1220, 62] on icon at bounding box center [1220, 55] width 13 height 13
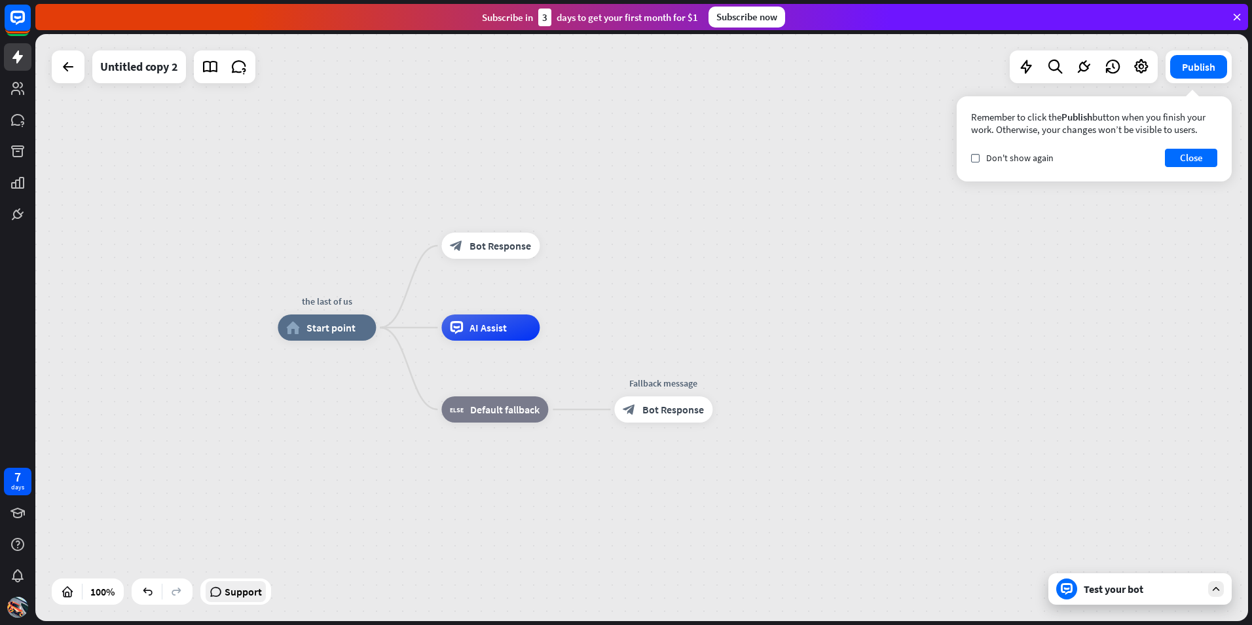
click at [245, 600] on span "Support" at bounding box center [243, 591] width 37 height 21
